Goal: Transaction & Acquisition: Purchase product/service

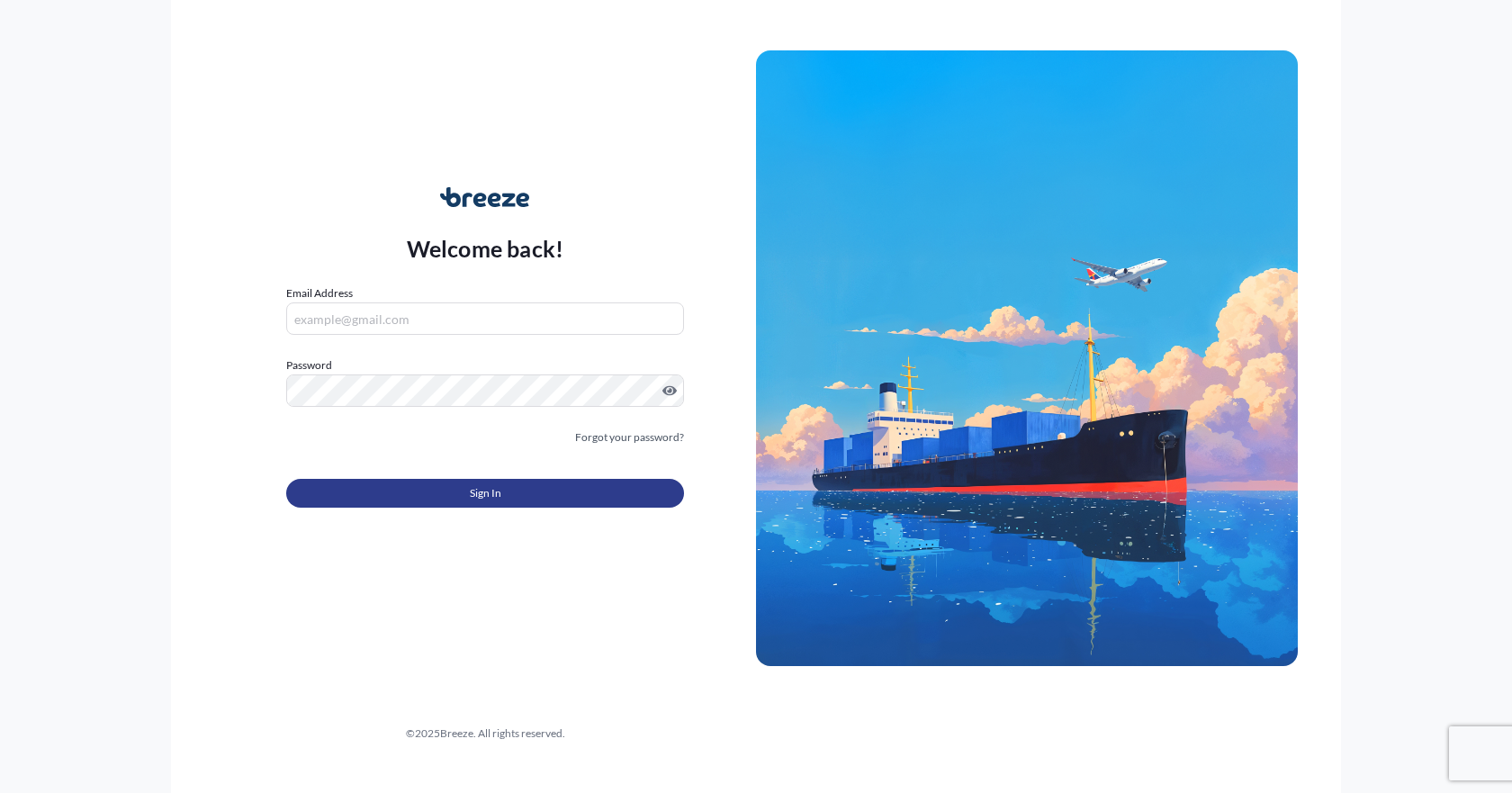
type input "[EMAIL_ADDRESS][PERSON_NAME][DOMAIN_NAME]"
click at [461, 491] on button "Sign In" at bounding box center [486, 493] width 398 height 29
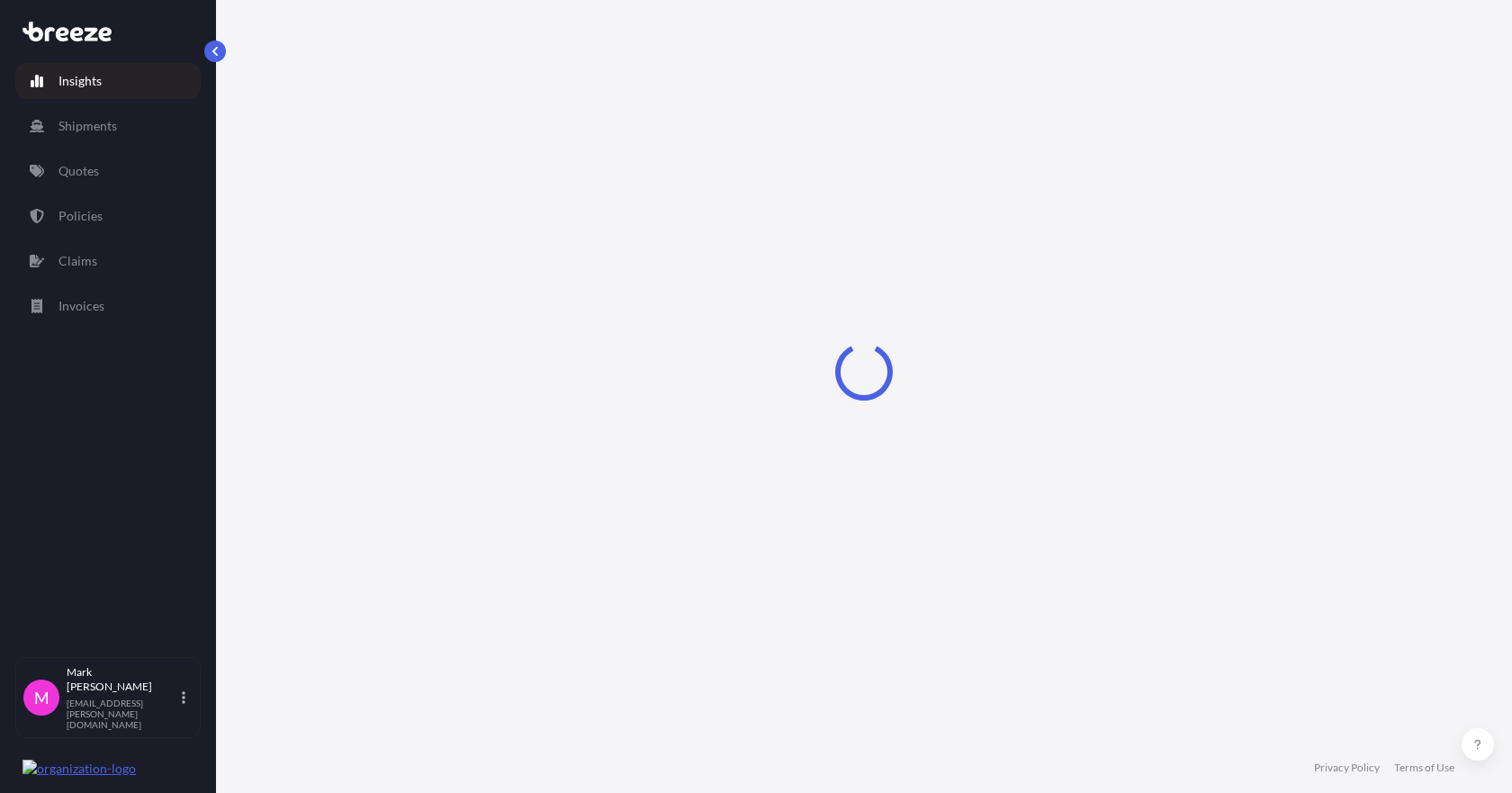
select select "2025"
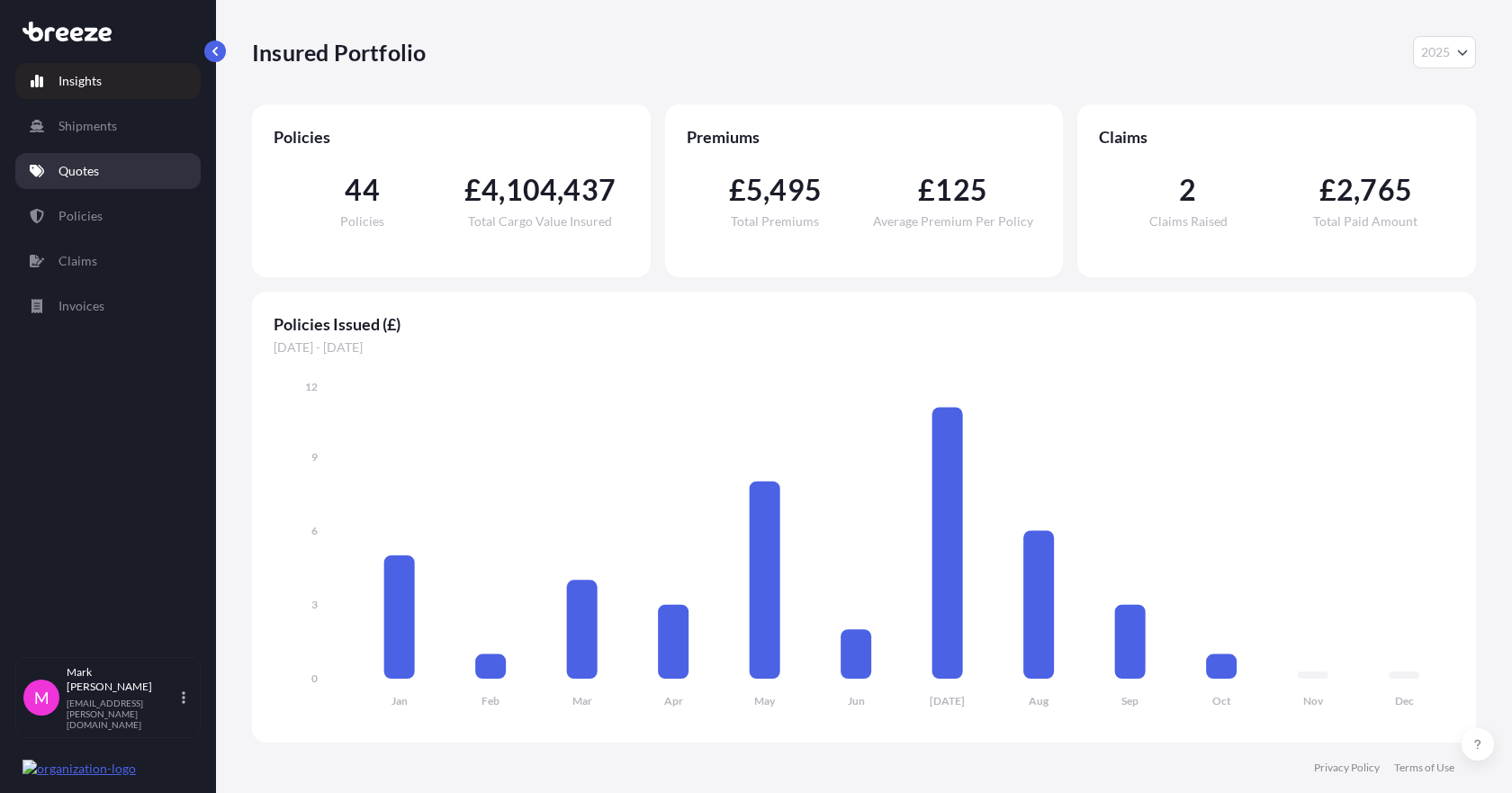
click at [96, 177] on p "Quotes" at bounding box center [79, 170] width 41 height 18
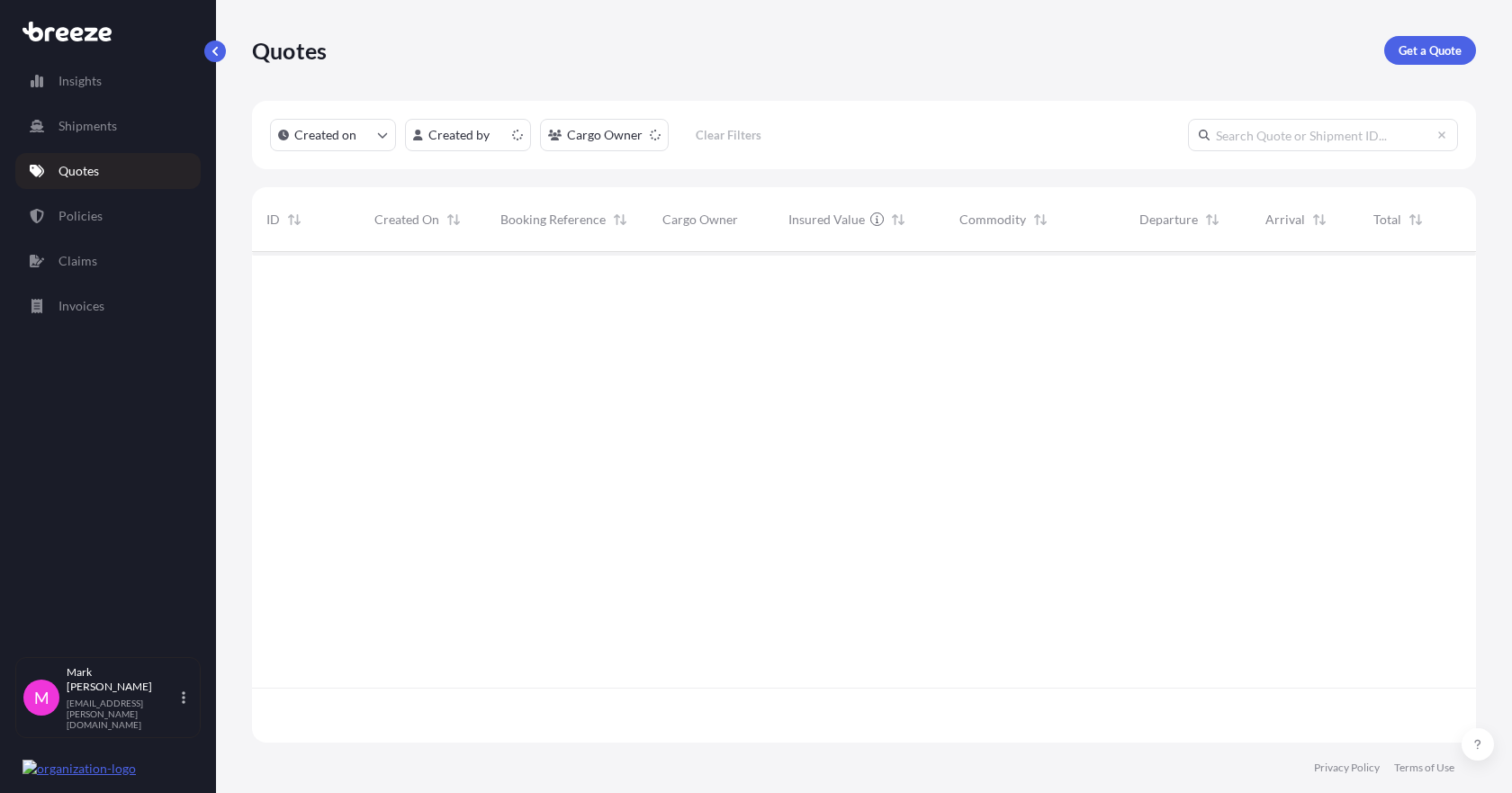
scroll to position [487, 1211]
click at [1425, 48] on p "Get a Quote" at bounding box center [1430, 49] width 63 height 18
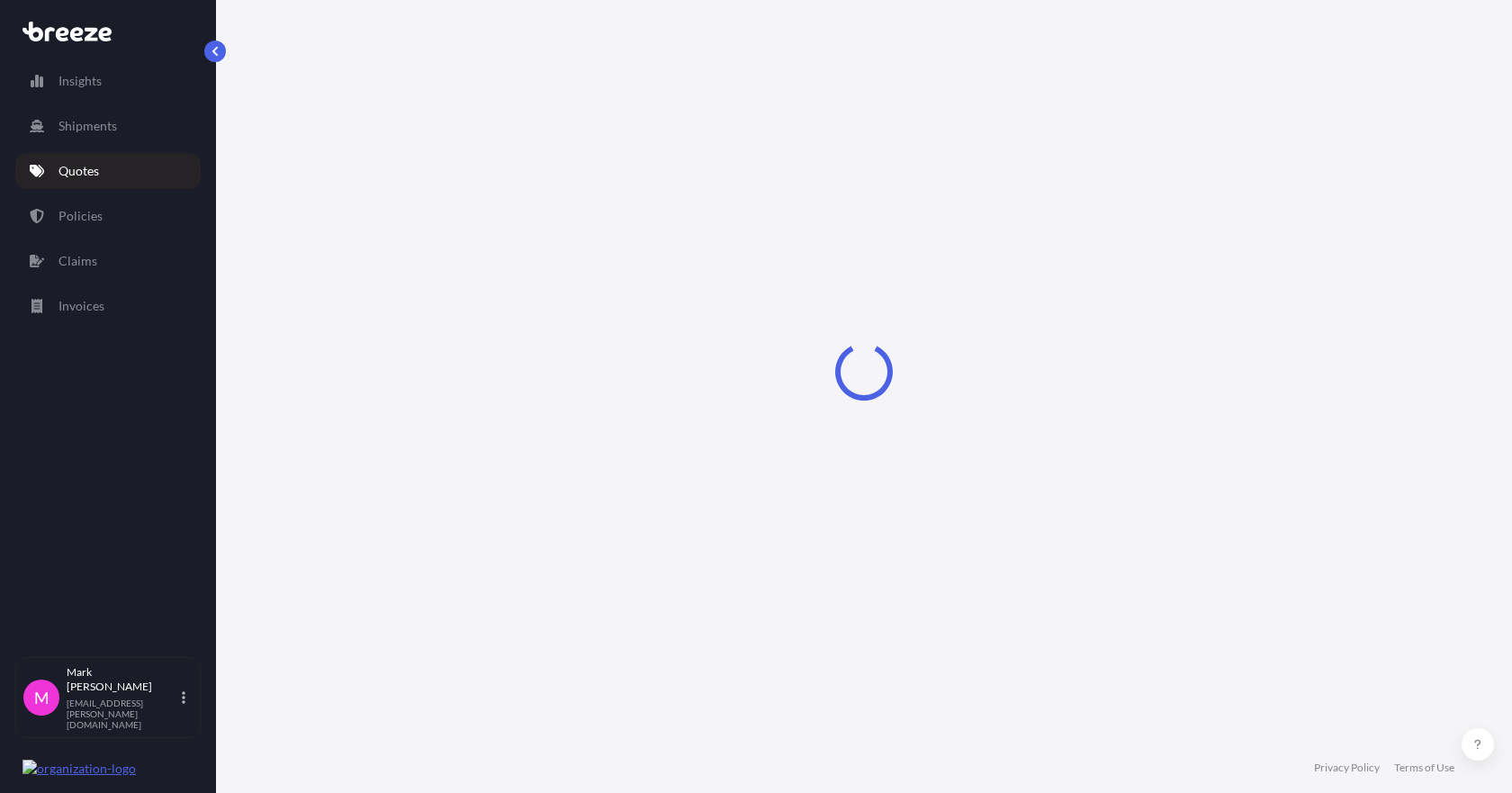
select select "Sea"
select select "1"
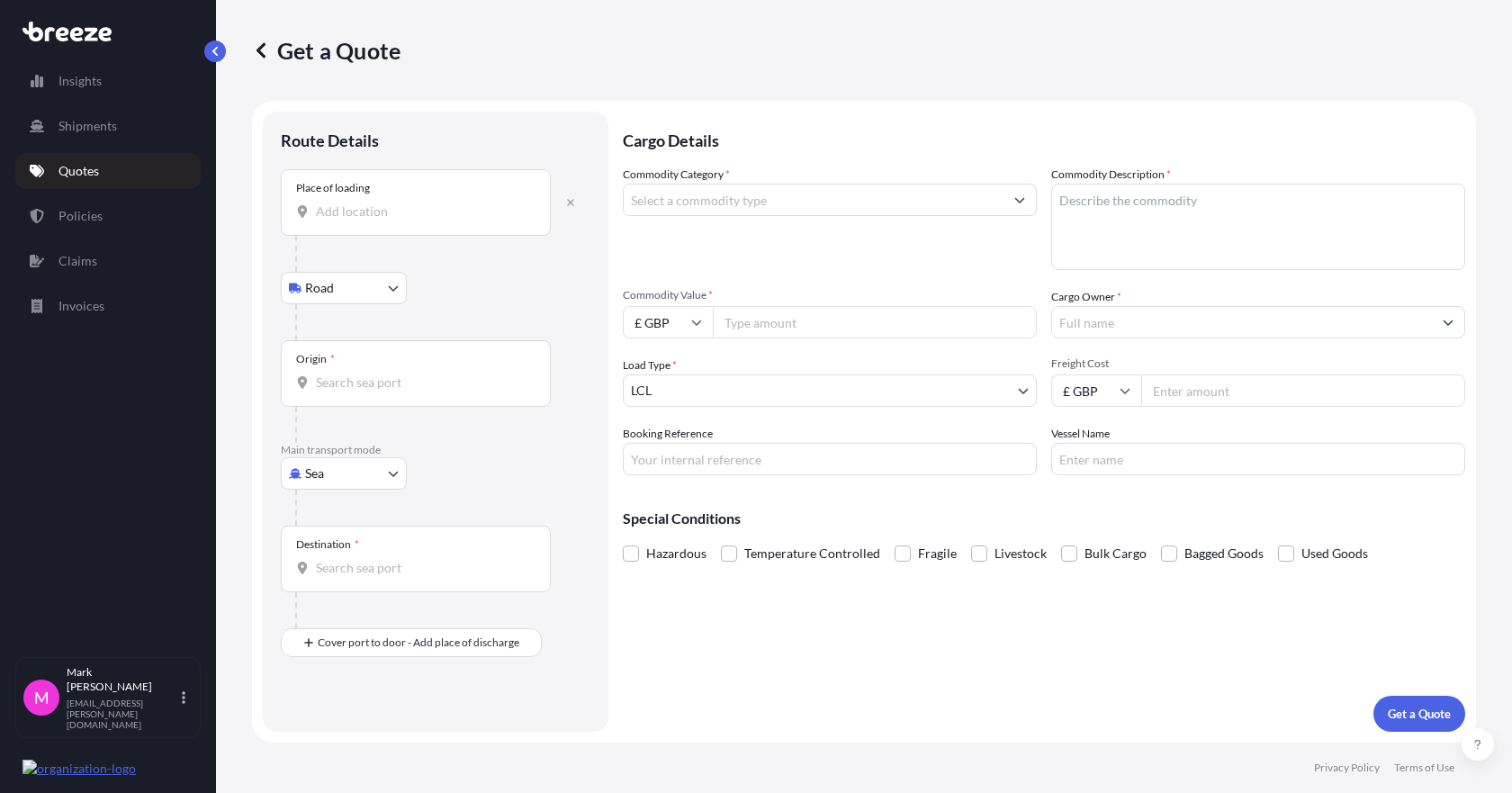
click at [378, 219] on input "Place of loading" at bounding box center [421, 211] width 212 height 18
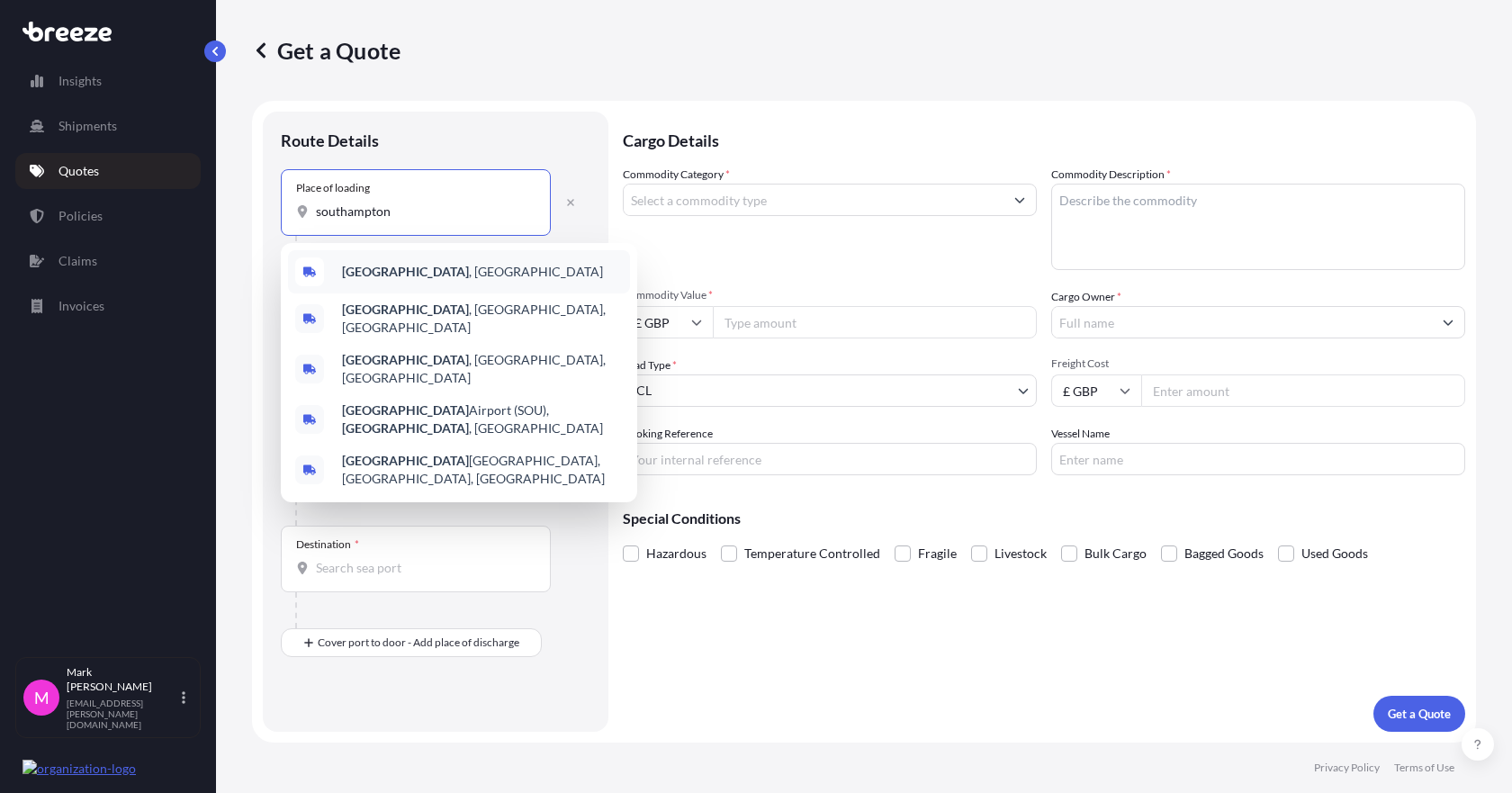
click at [402, 273] on b "[GEOGRAPHIC_DATA]" at bounding box center [406, 271] width 127 height 15
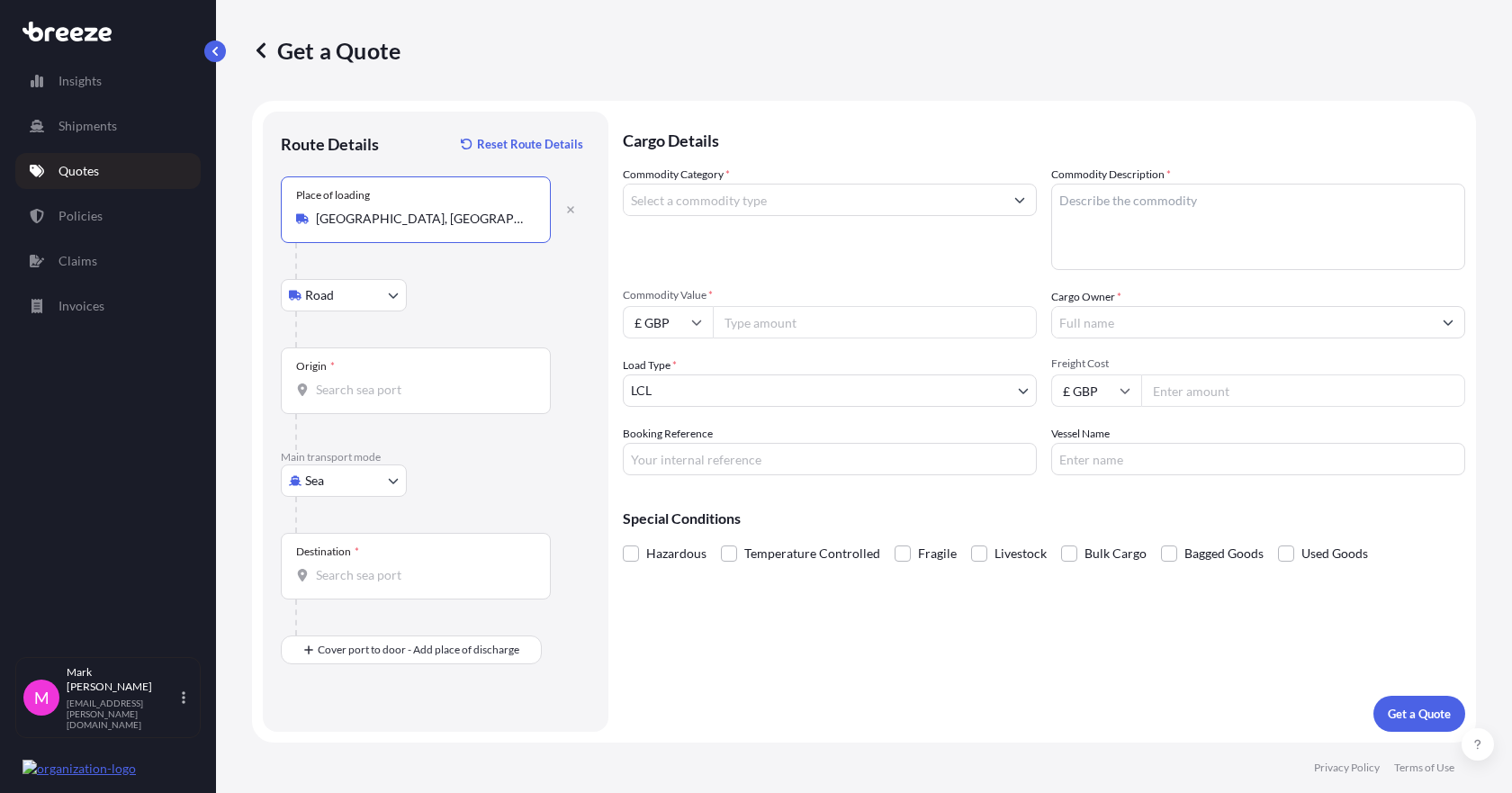
type input "[GEOGRAPHIC_DATA], [GEOGRAPHIC_DATA]"
click at [426, 398] on div "Origin *" at bounding box center [416, 381] width 270 height 67
click at [426, 398] on input "Origin *" at bounding box center [421, 389] width 212 height 18
type input "GBSOU - [GEOGRAPHIC_DATA], [GEOGRAPHIC_DATA]"
click at [425, 582] on input "Destination *" at bounding box center [421, 574] width 212 height 18
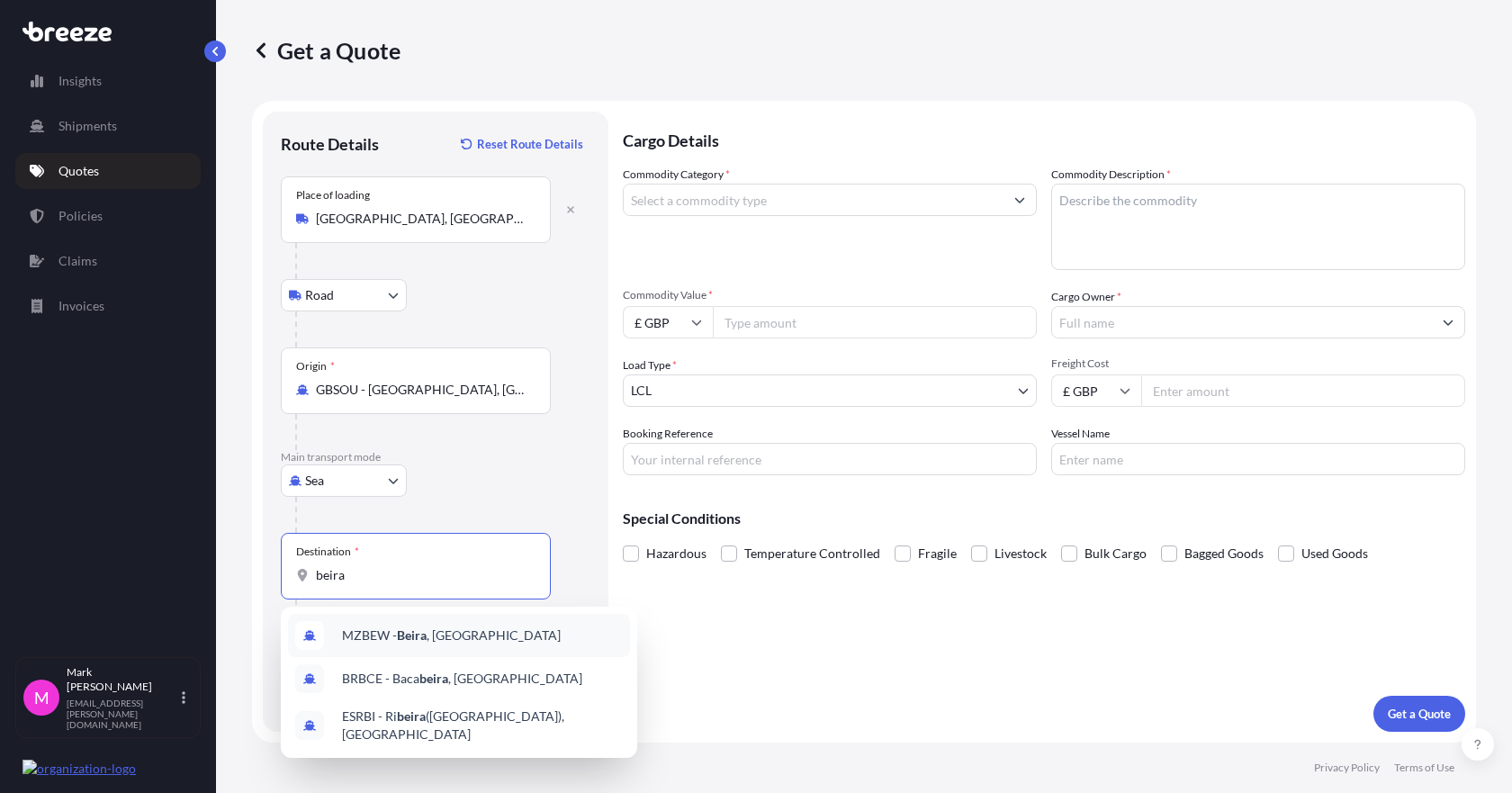
click at [464, 634] on span "MZBEW - [GEOGRAPHIC_DATA] , [GEOGRAPHIC_DATA]" at bounding box center [451, 635] width 219 height 18
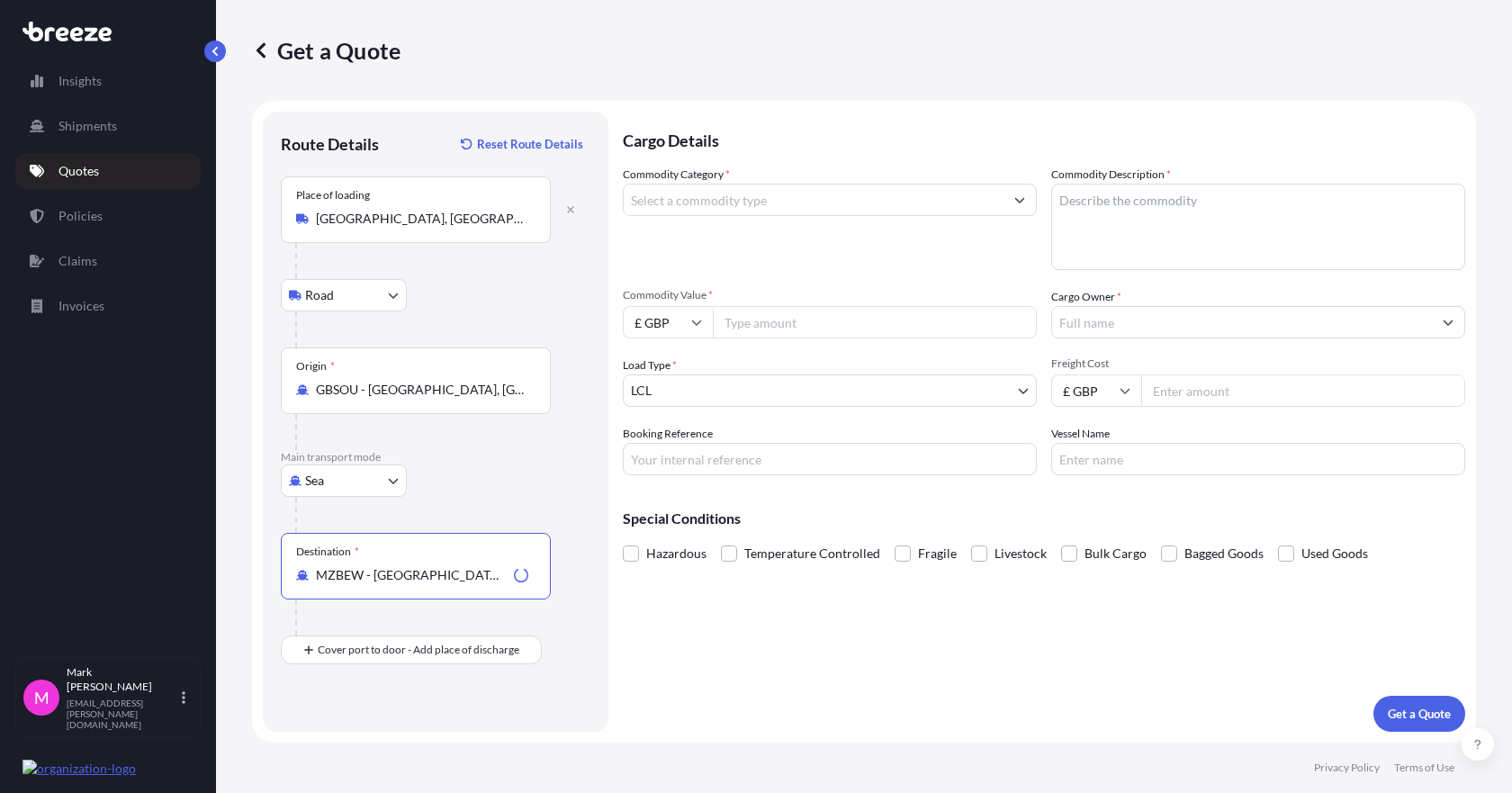
type input "MZBEW - [GEOGRAPHIC_DATA], [GEOGRAPHIC_DATA]"
click at [915, 206] on input "Commodity Category *" at bounding box center [813, 199] width 380 height 33
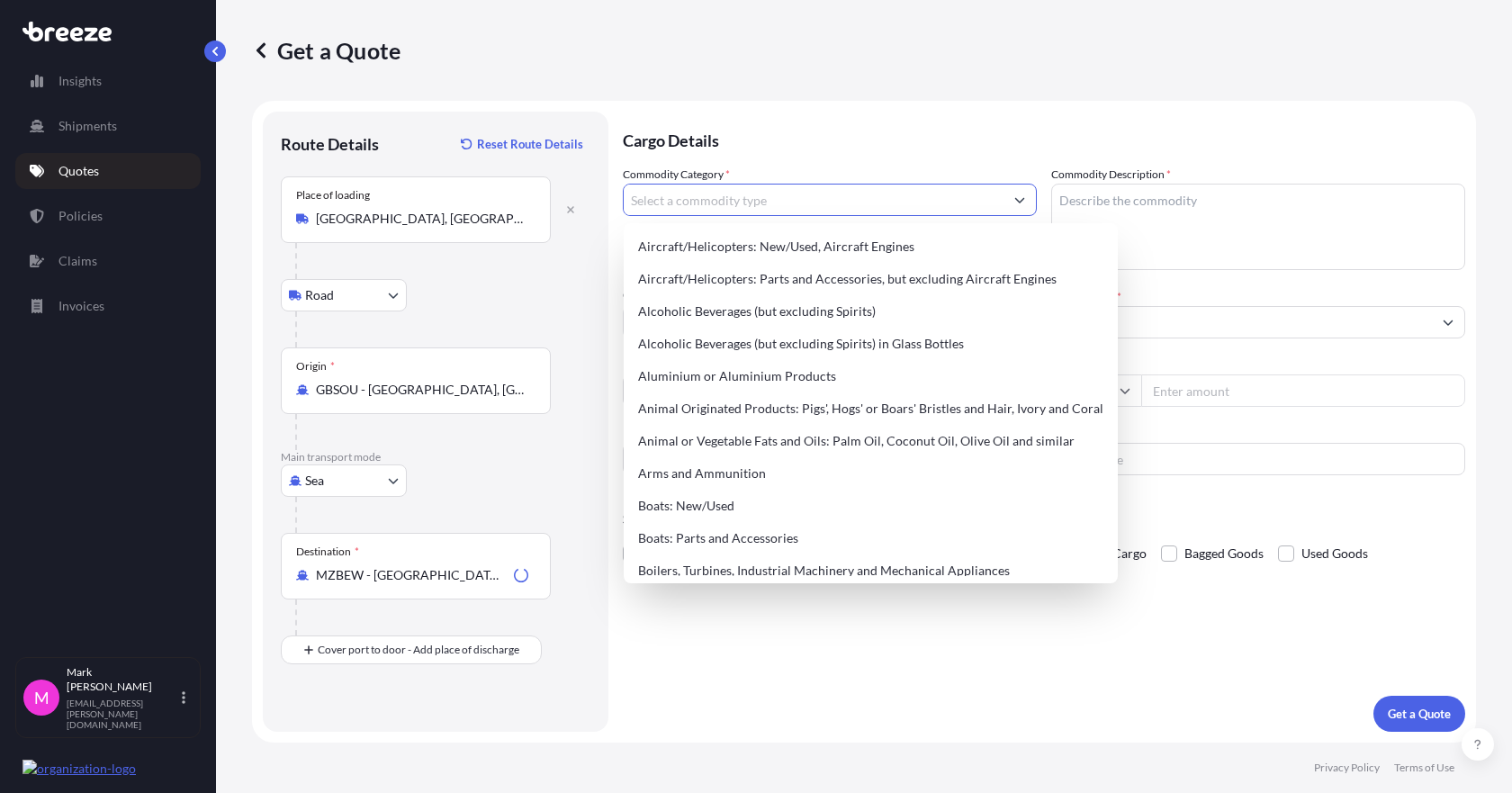
click at [915, 206] on input "Commodity Category *" at bounding box center [813, 199] width 380 height 33
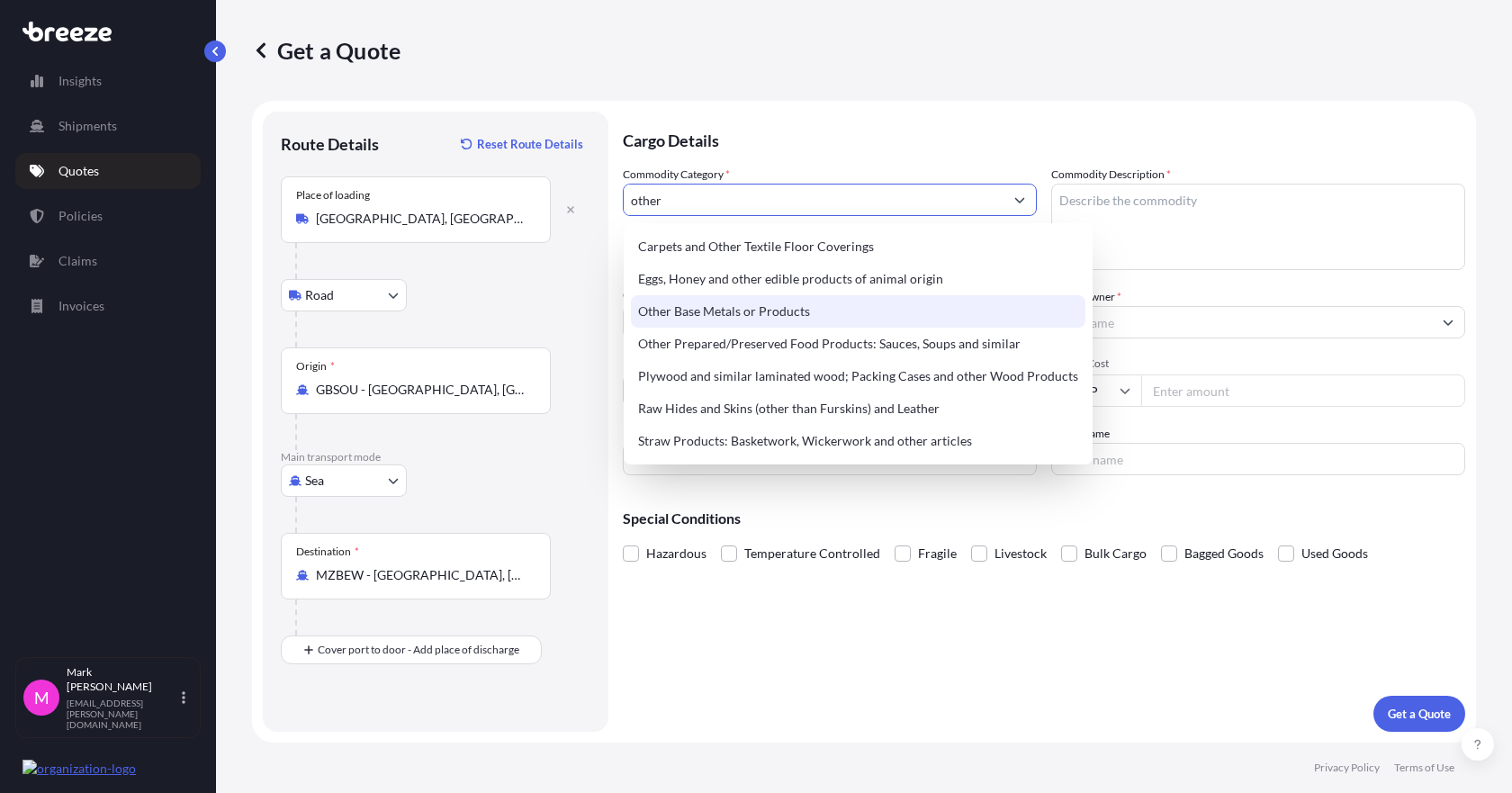
click at [823, 316] on div "Other Base Metals or Products" at bounding box center [858, 311] width 454 height 33
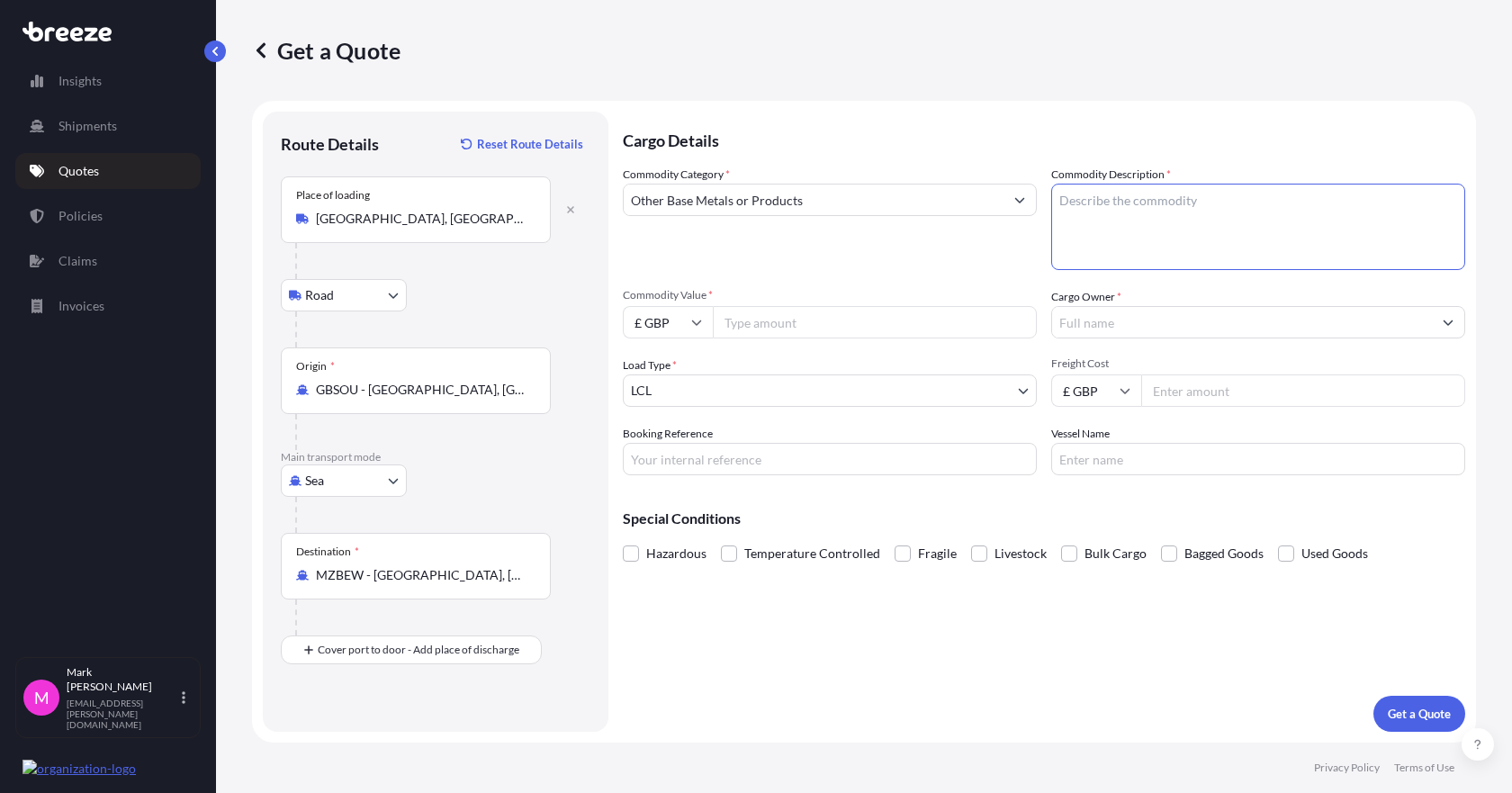
click at [1141, 211] on textarea "Commodity Description *" at bounding box center [1258, 226] width 414 height 87
click at [782, 197] on input "Other Base Metals or Products" at bounding box center [813, 199] width 380 height 33
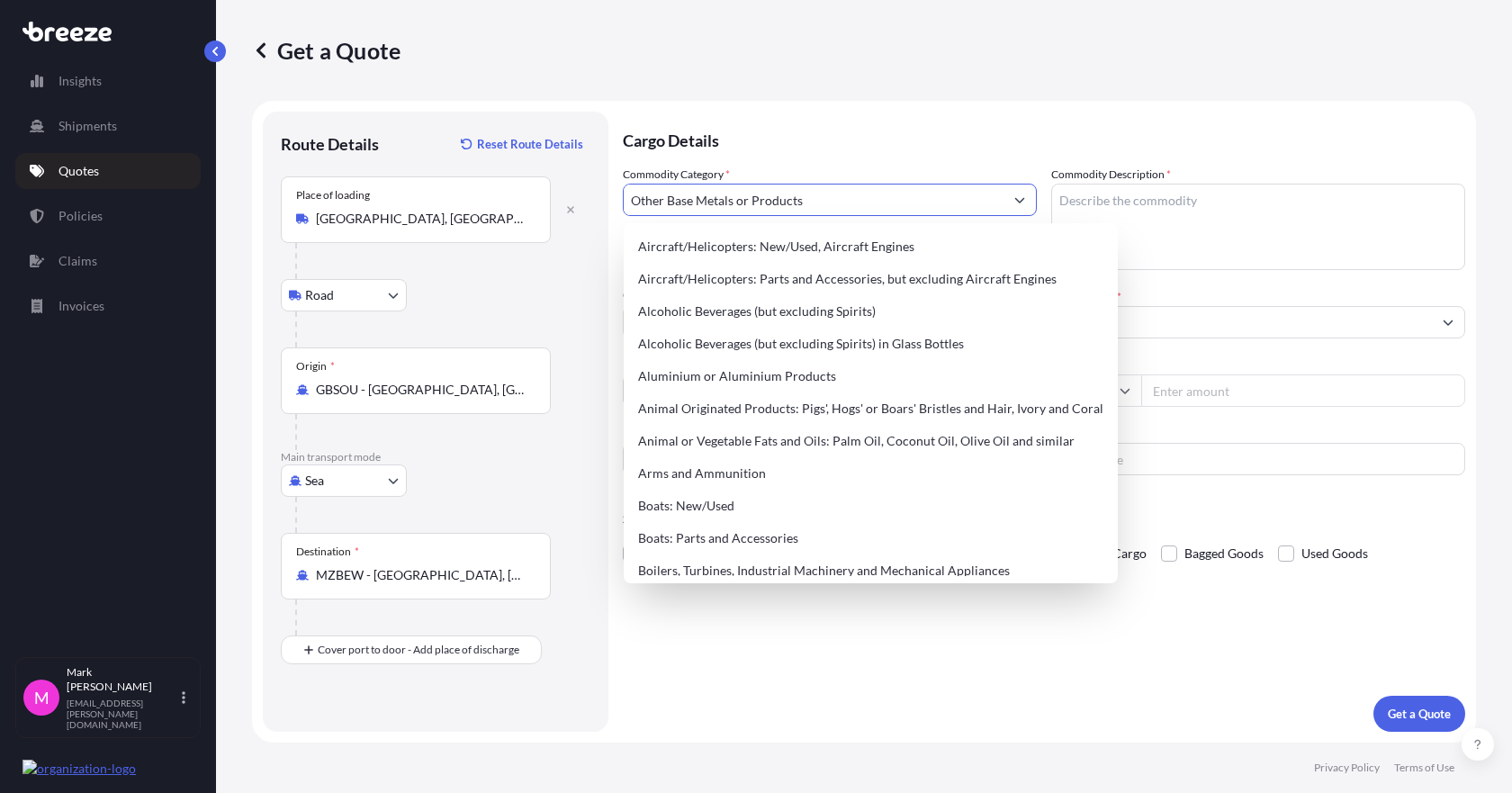
click at [782, 200] on input "Other Base Metals or Products" at bounding box center [813, 199] width 380 height 33
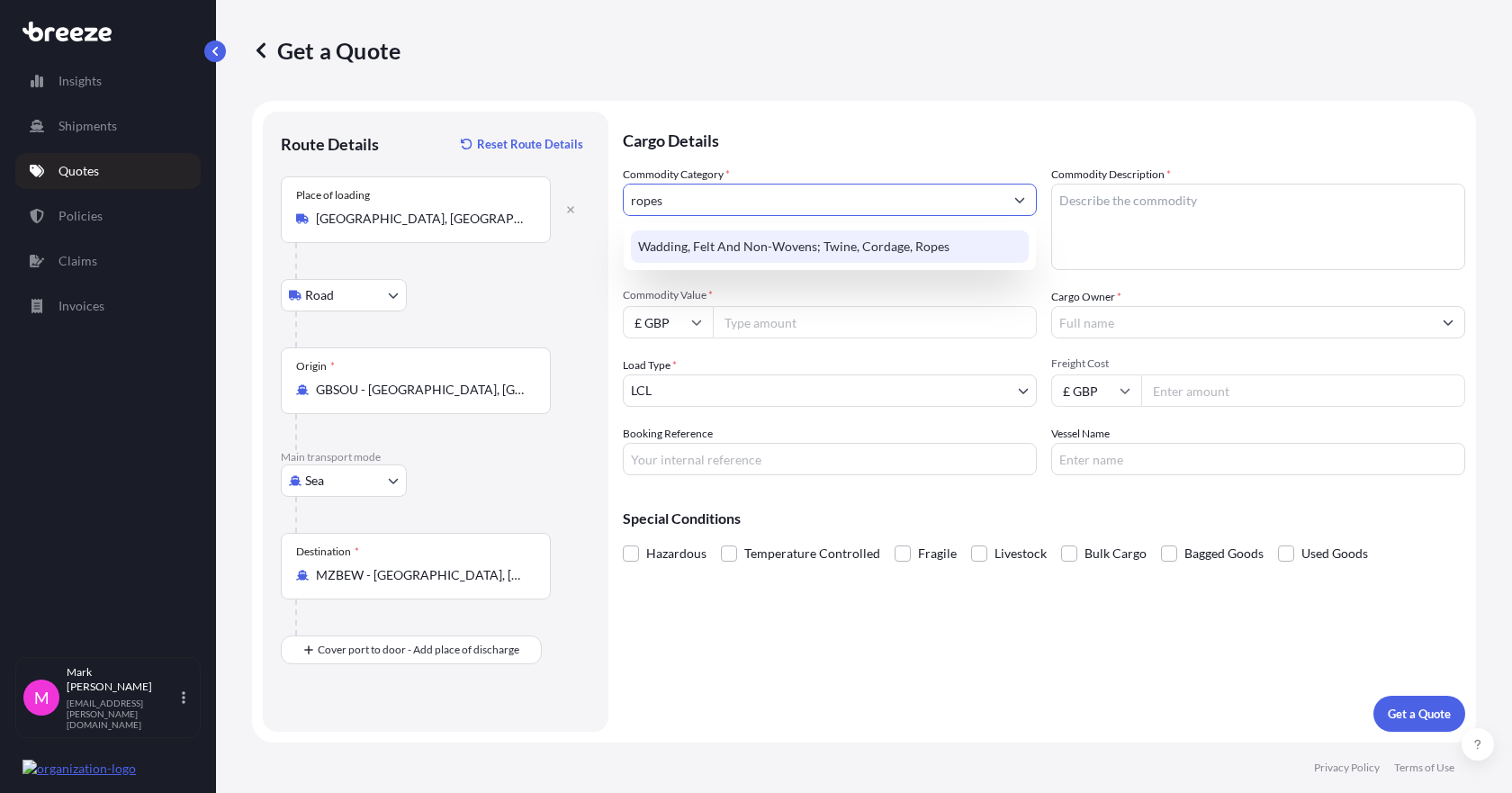
click at [801, 249] on div "Wadding, Felt And Non-Wovens; Twine, Cordage, Ropes" at bounding box center [830, 247] width 398 height 33
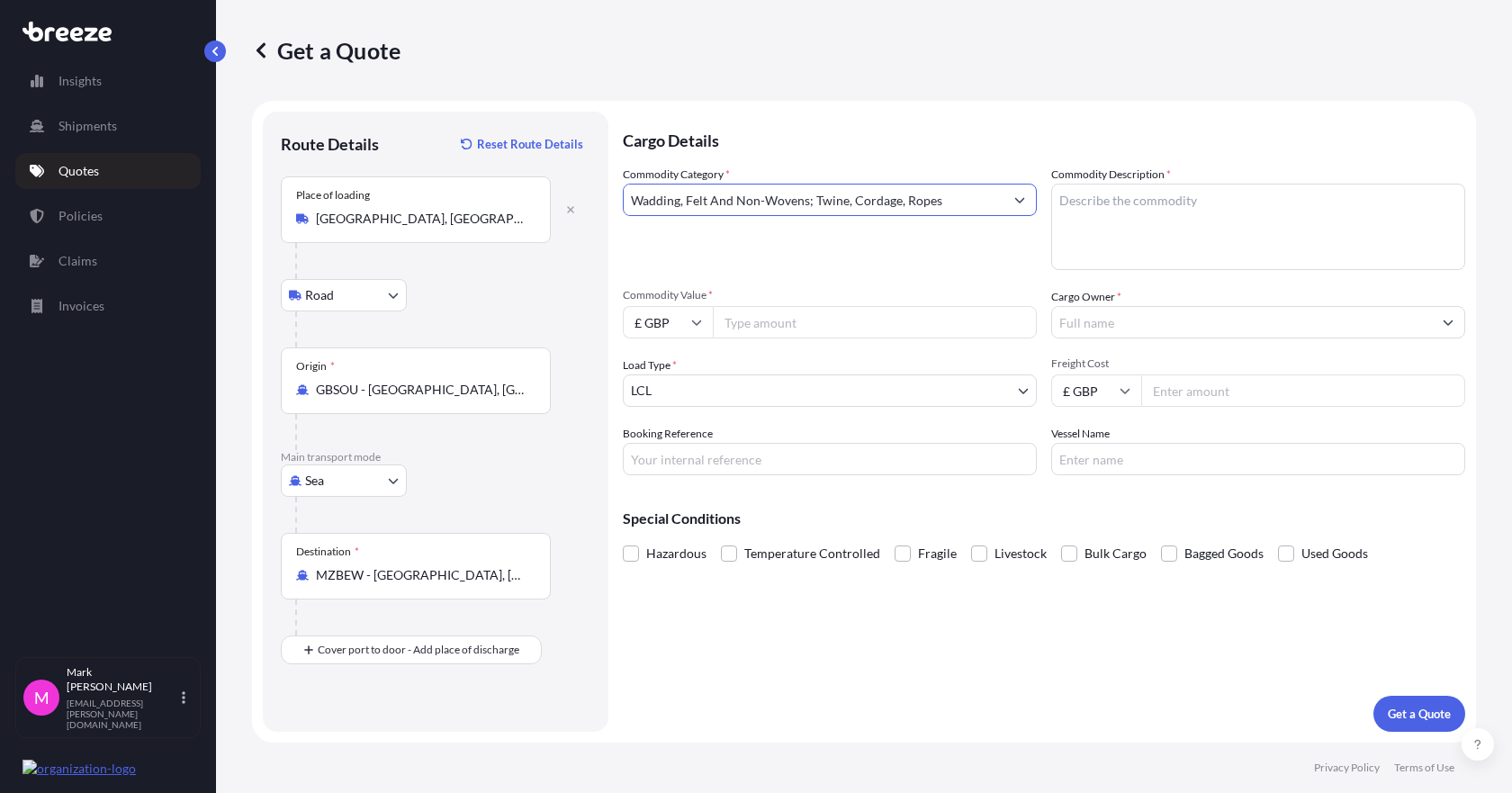
type input "Wadding, Felt And Non-Wovens; Twine, Cordage, Ropes"
click at [1204, 234] on textarea "Commodity Description *" at bounding box center [1258, 226] width 414 height 87
type textarea "Ropes"
click at [809, 312] on input "Commodity Value *" at bounding box center [875, 322] width 324 height 33
type input "100000"
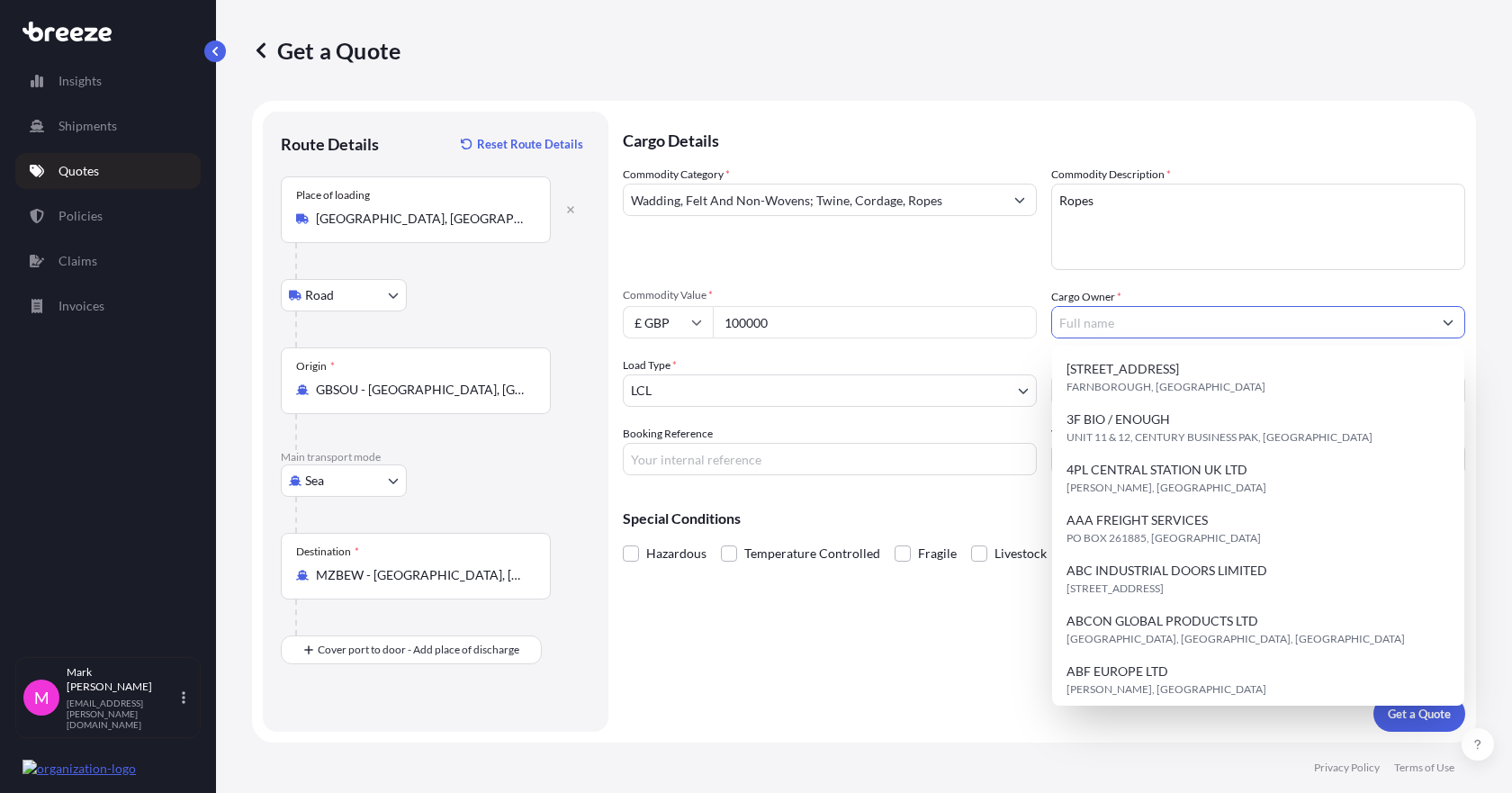
click at [1231, 322] on input "Cargo Owner *" at bounding box center [1242, 322] width 380 height 33
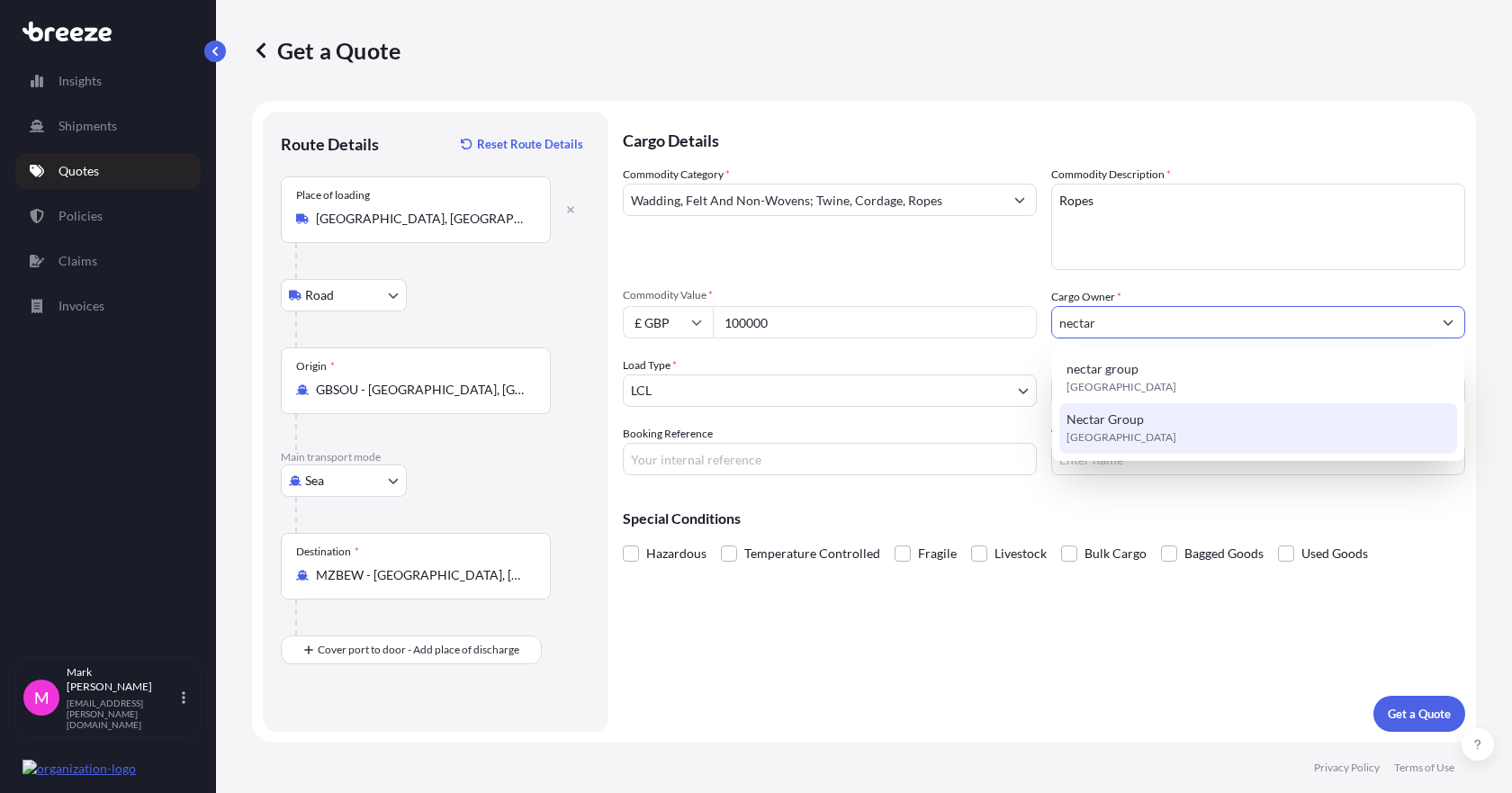
click at [1139, 416] on span "Nectar Group" at bounding box center [1104, 419] width 77 height 18
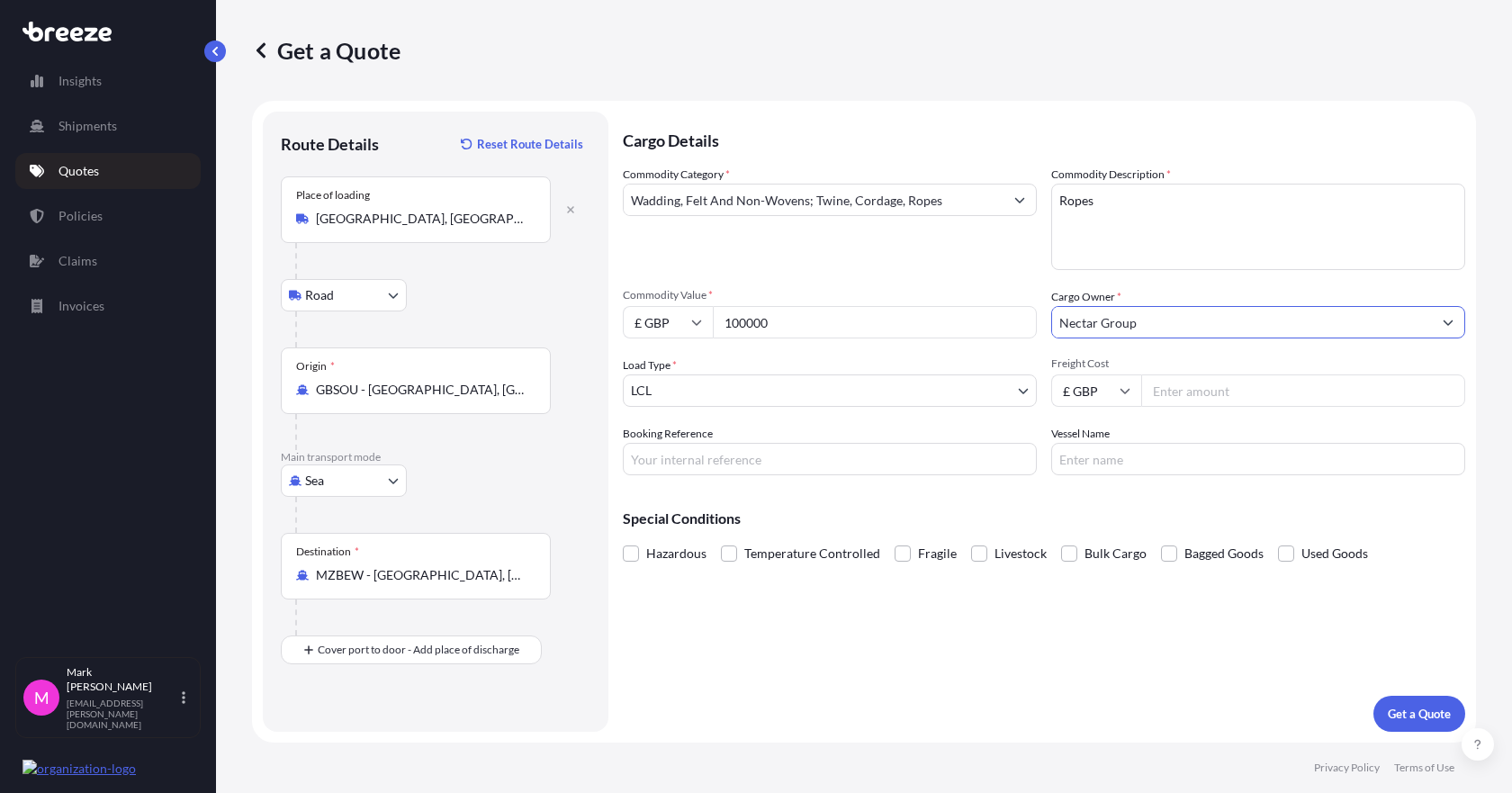
type input "Nectar Group"
click at [817, 392] on body "15 options available. 12 options available. 3 options available. 0 options avai…" at bounding box center [756, 396] width 1512 height 793
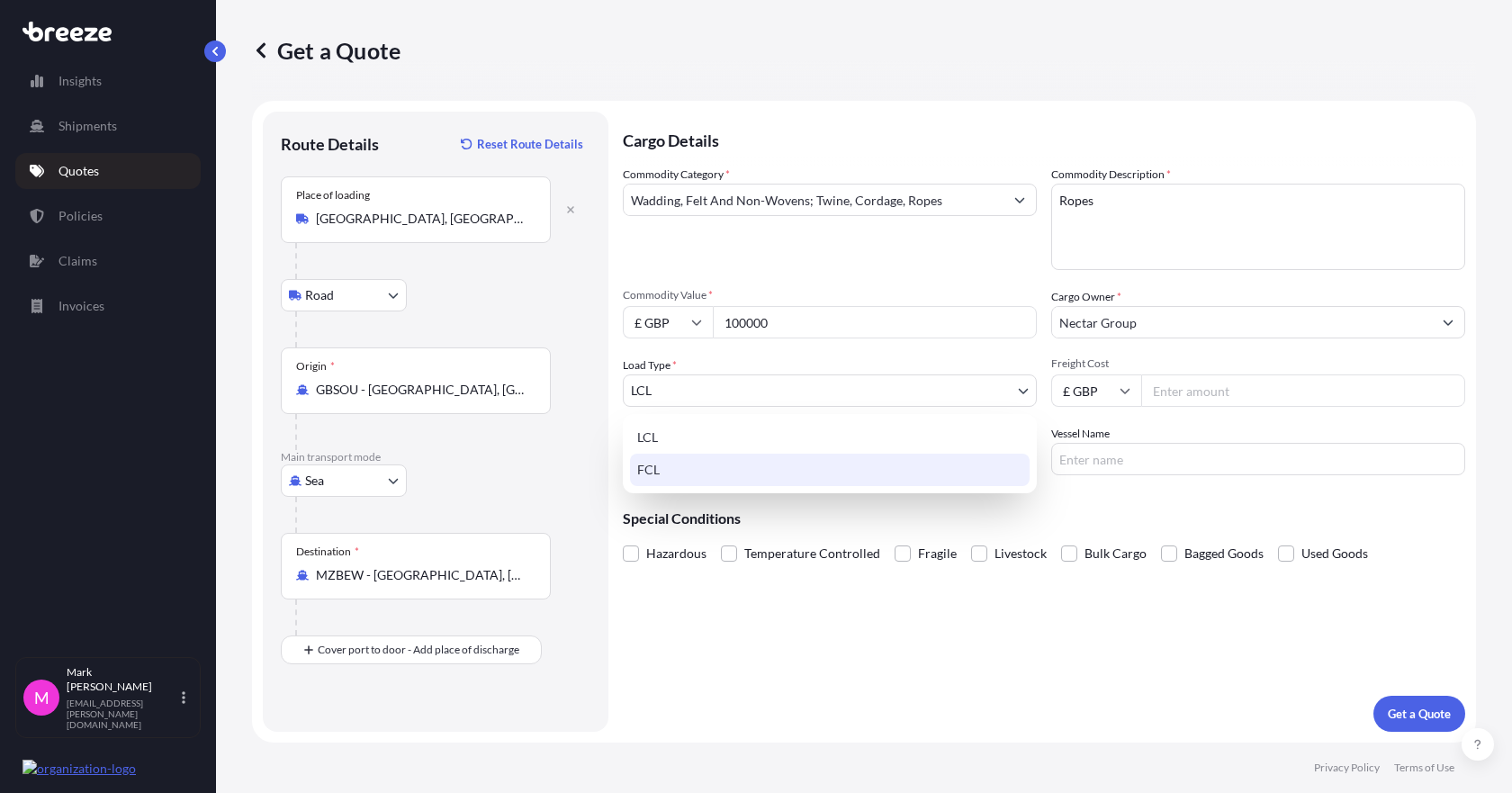
click at [734, 464] on div "FCL" at bounding box center [829, 469] width 399 height 33
select select "2"
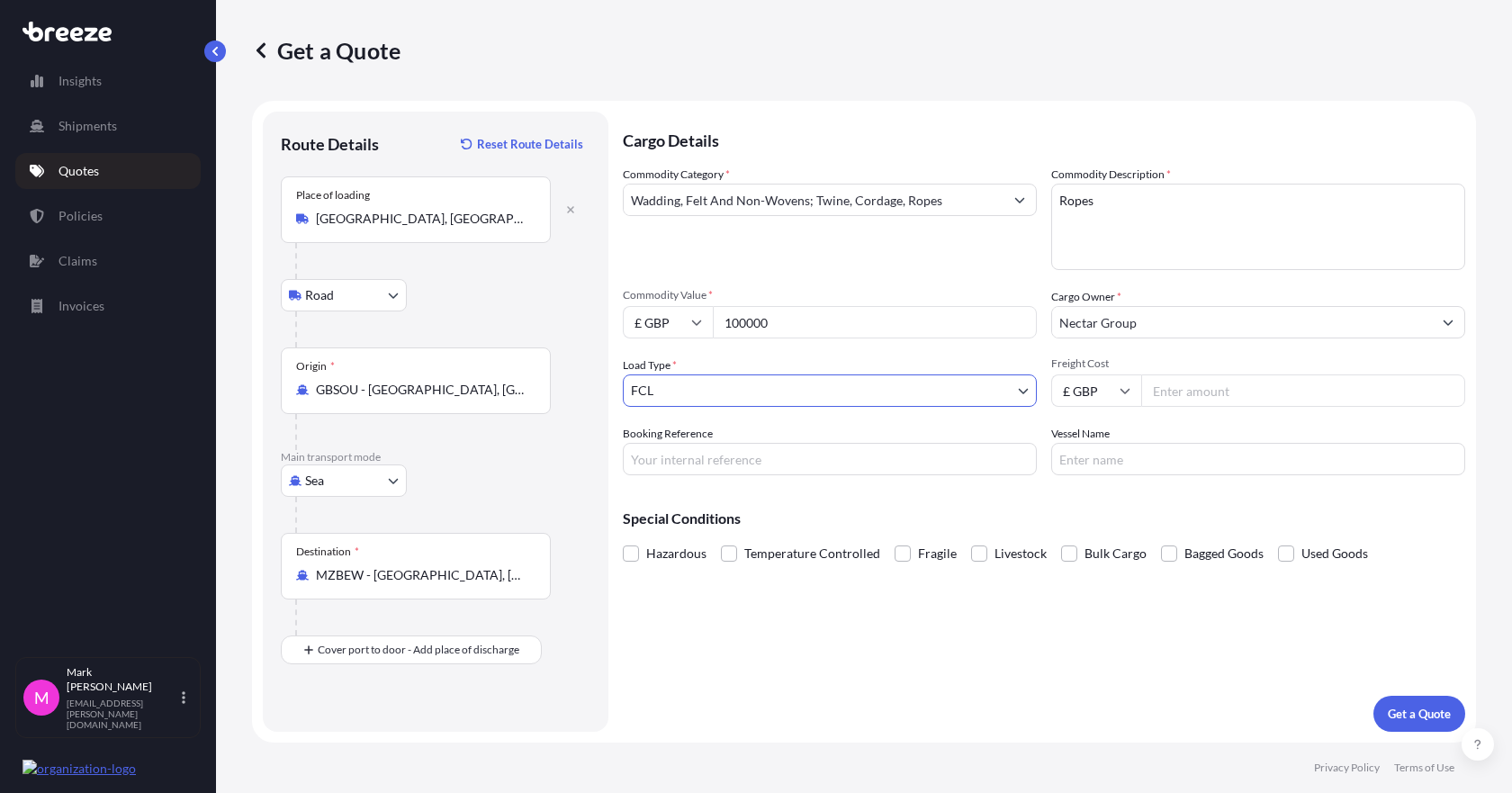
click at [1211, 396] on input "Freight Cost" at bounding box center [1303, 390] width 324 height 33
type input "2800"
click at [1429, 710] on p "Get a Quote" at bounding box center [1419, 713] width 63 height 18
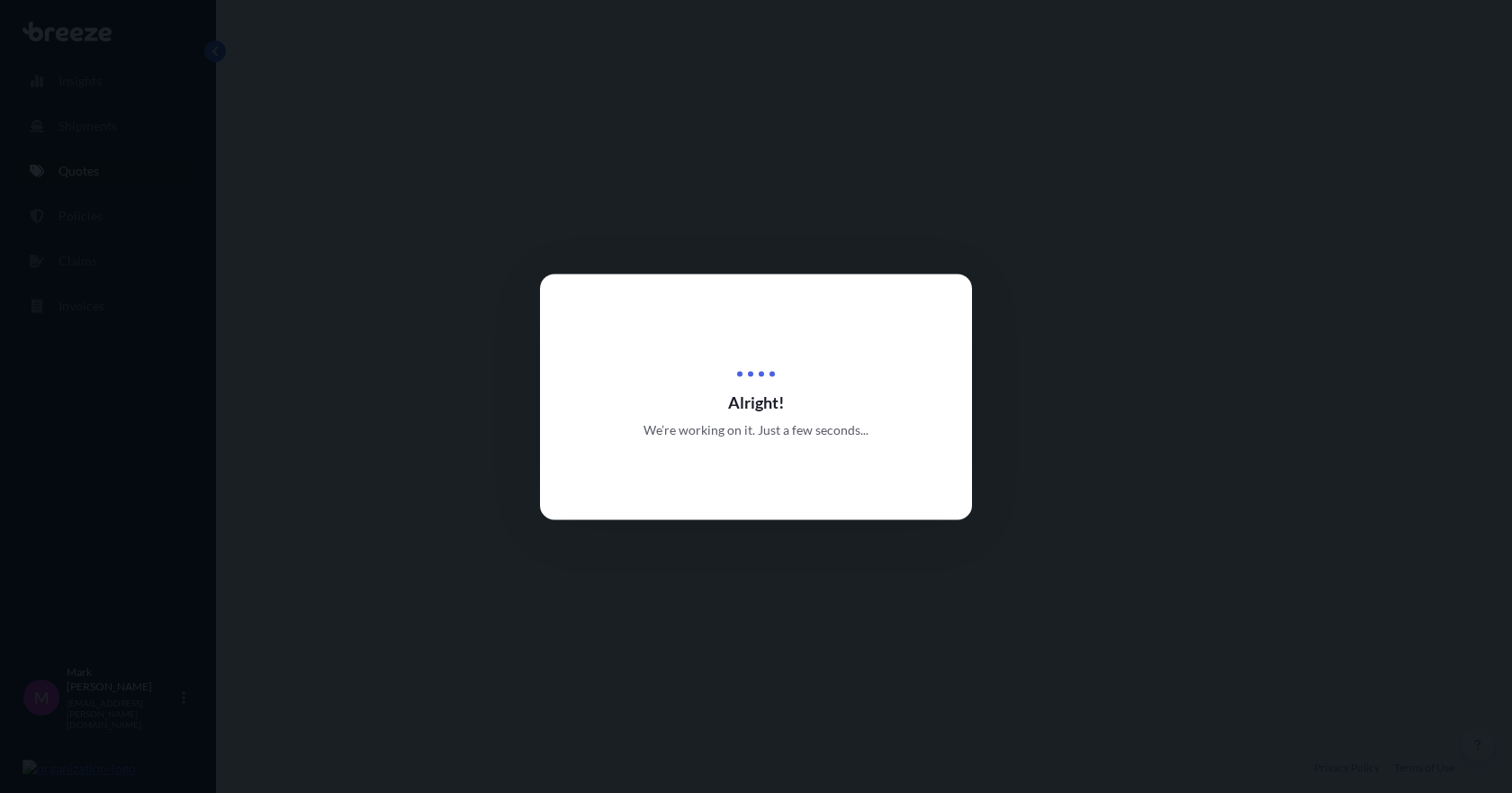
select select "Road"
select select "Sea"
select select "2"
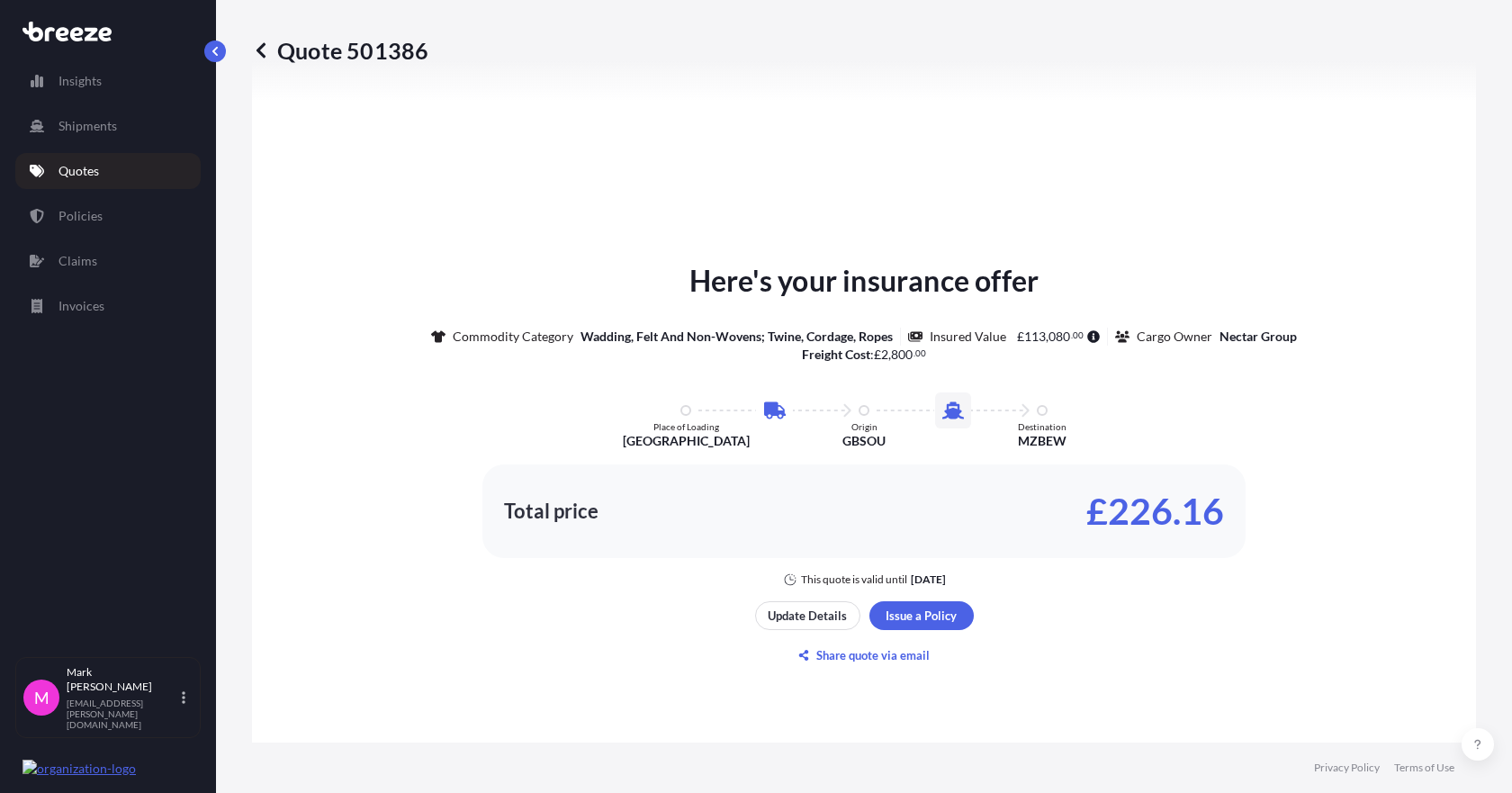
scroll to position [884, 0]
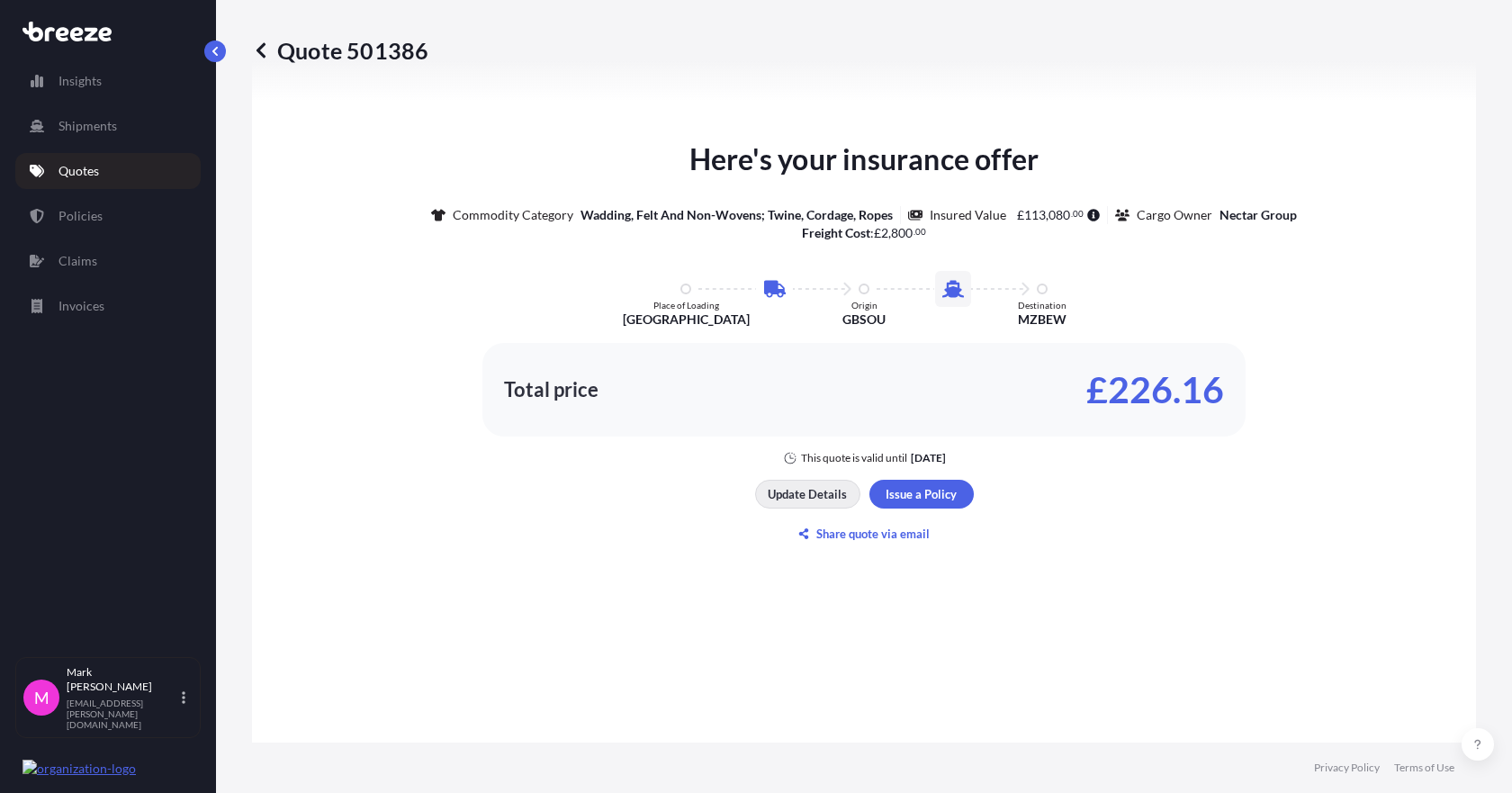
click at [783, 492] on p "Update Details" at bounding box center [807, 493] width 79 height 18
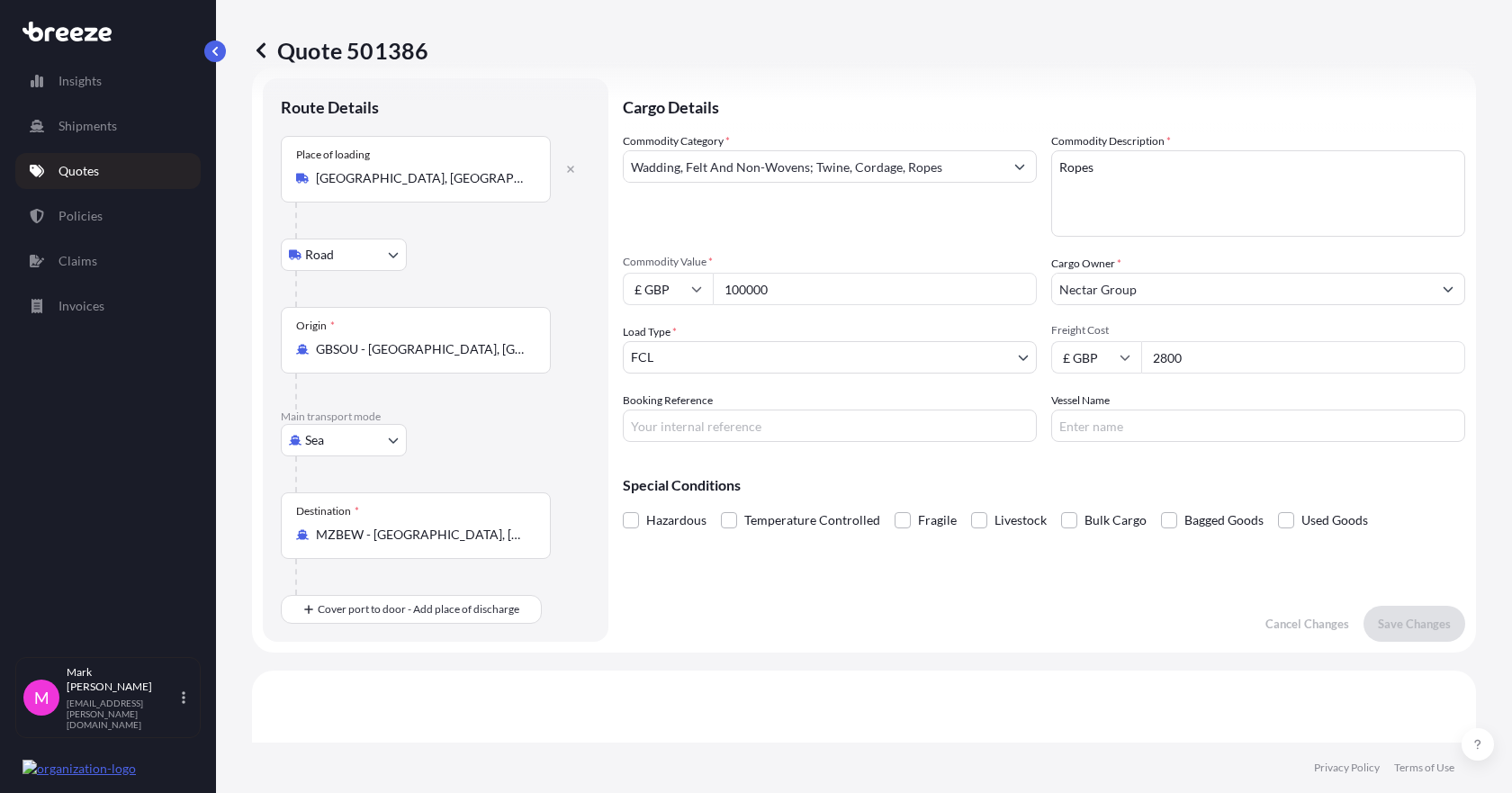
scroll to position [29, 0]
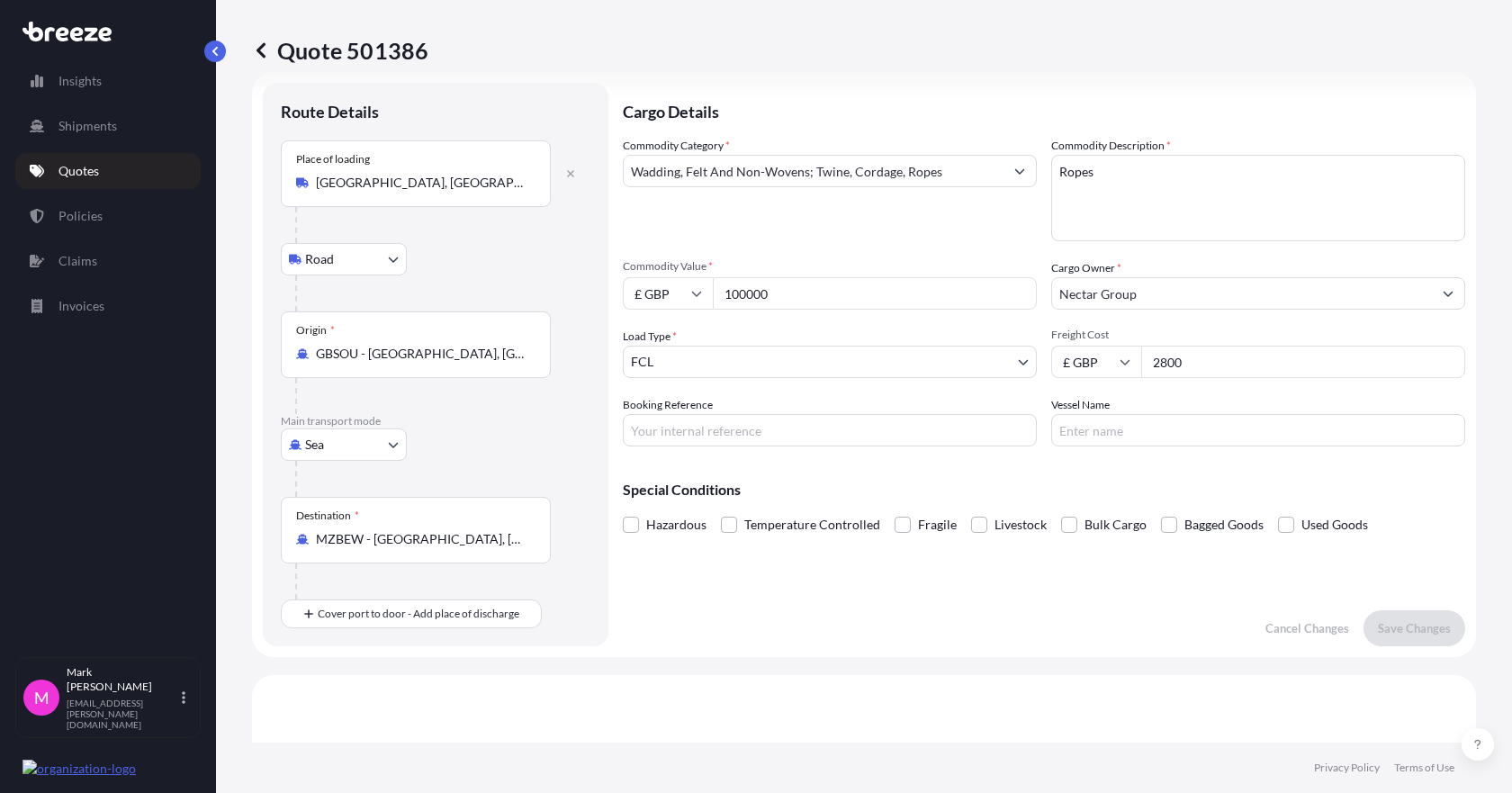
click at [833, 280] on input "100000" at bounding box center [875, 293] width 324 height 33
click at [729, 299] on input "100000" at bounding box center [875, 293] width 324 height 33
type input "110000"
click at [1421, 636] on p "Save Changes" at bounding box center [1414, 627] width 73 height 18
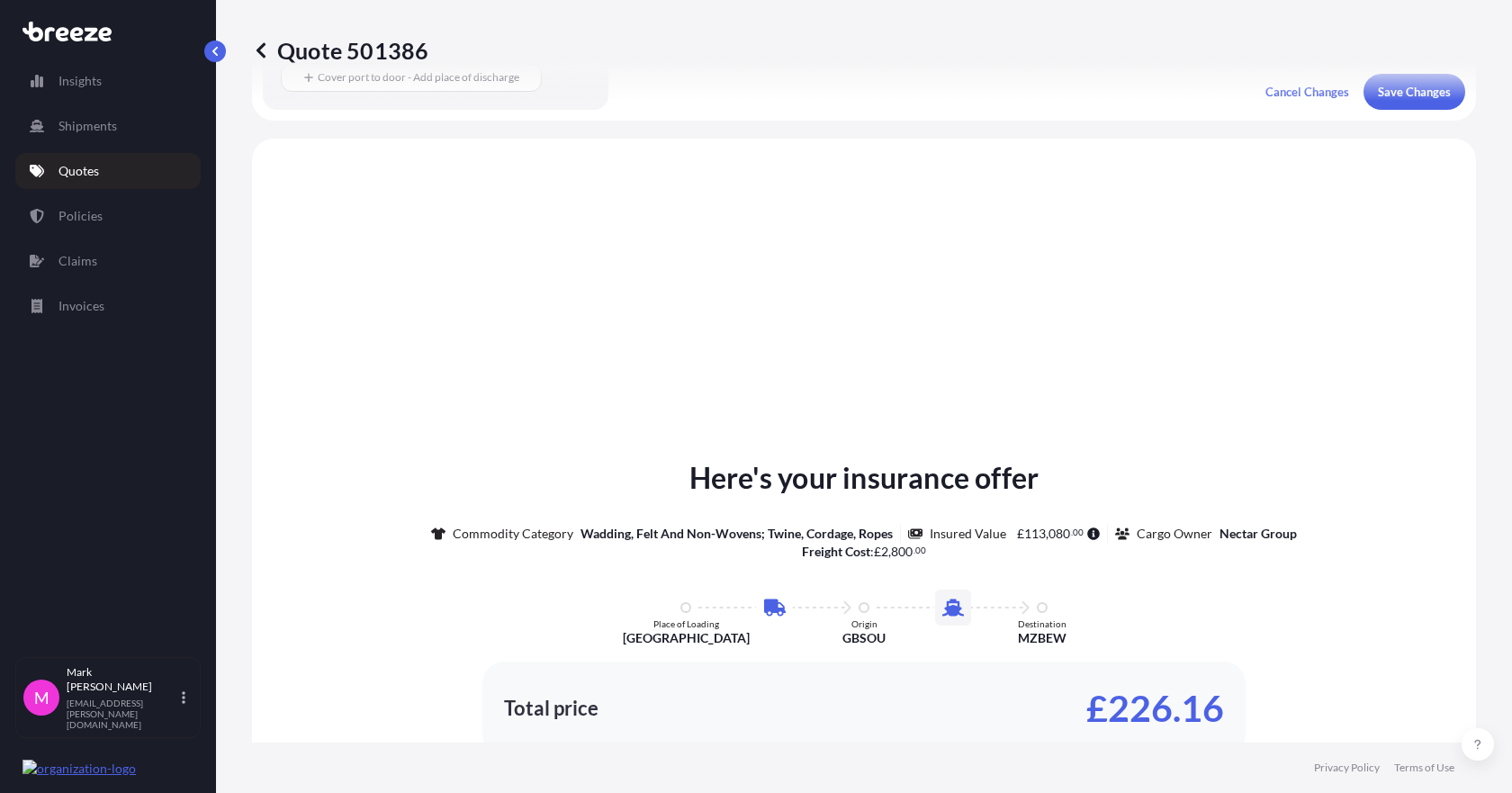
scroll to position [614, 0]
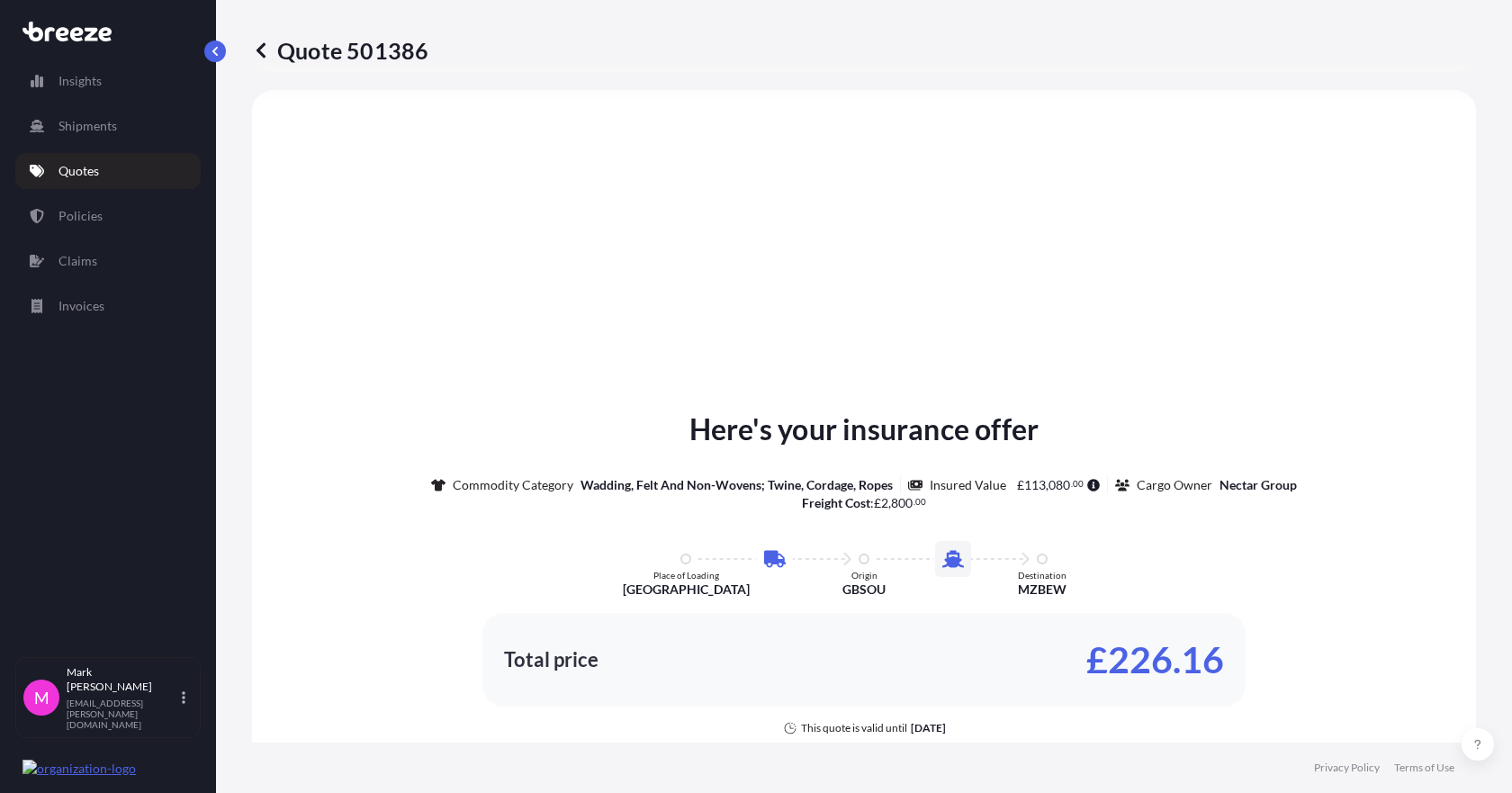
select select "Road"
select select "Sea"
select select "2"
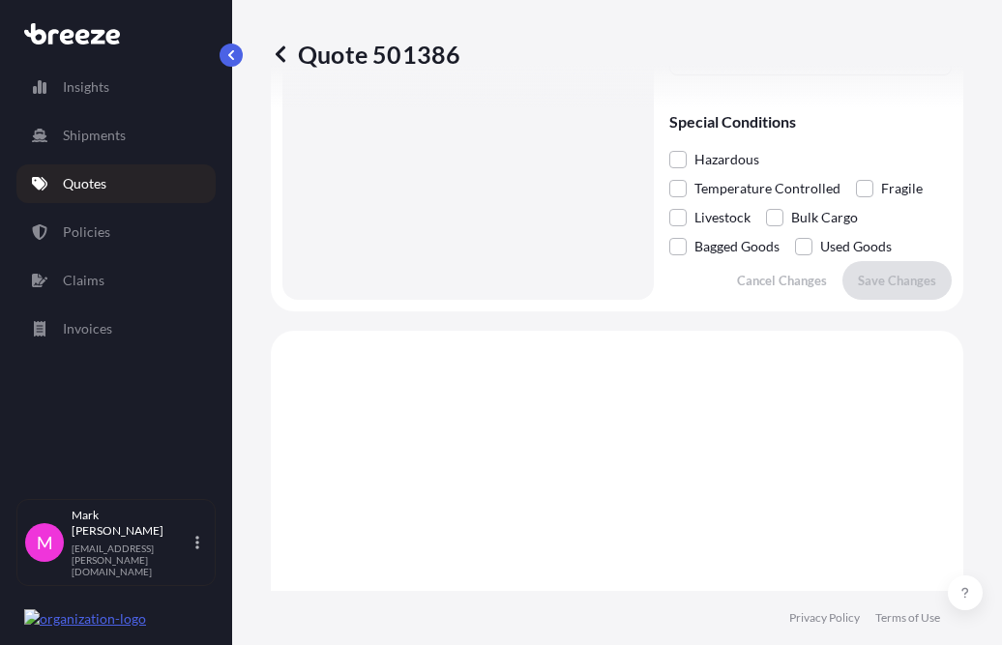
scroll to position [1253, 0]
